Goal: Task Accomplishment & Management: Complete application form

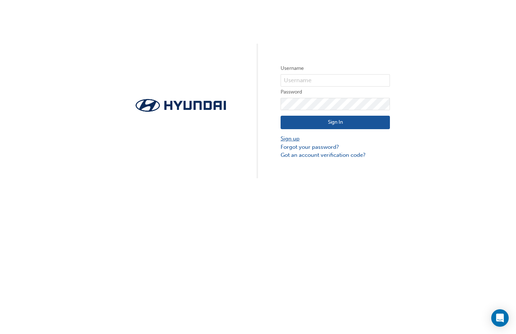
click at [290, 139] on link "Sign up" at bounding box center [334, 139] width 109 height 8
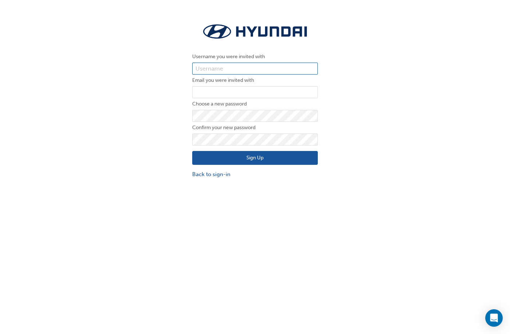
click at [232, 67] on input "text" at bounding box center [255, 69] width 126 height 12
type input "[EMAIL_ADDRESS][PERSON_NAME][DOMAIN_NAME]"
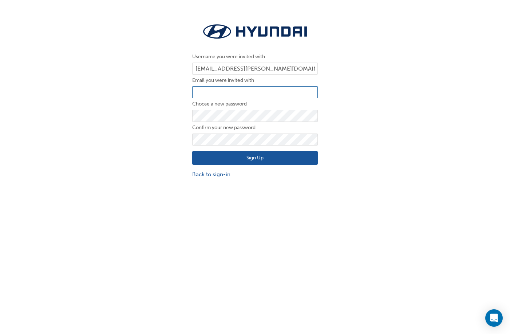
click at [243, 93] on input "email" at bounding box center [255, 92] width 126 height 12
type input "[EMAIL_ADDRESS][PERSON_NAME][DOMAIN_NAME]"
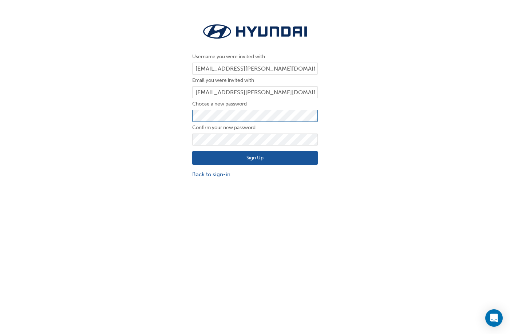
click at [189, 118] on div "Username you were invited with [PERSON_NAME][EMAIL_ADDRESS][PERSON_NAME][DOMAIN…" at bounding box center [255, 100] width 137 height 168
drag, startPoint x: 192, startPoint y: 118, endPoint x: 195, endPoint y: 146, distance: 28.2
click at [195, 148] on div "Sign Up Back to sign-in" at bounding box center [255, 162] width 126 height 33
click at [253, 152] on button "Sign Up" at bounding box center [255, 158] width 126 height 14
